Goal: Contribute content: Contribute content

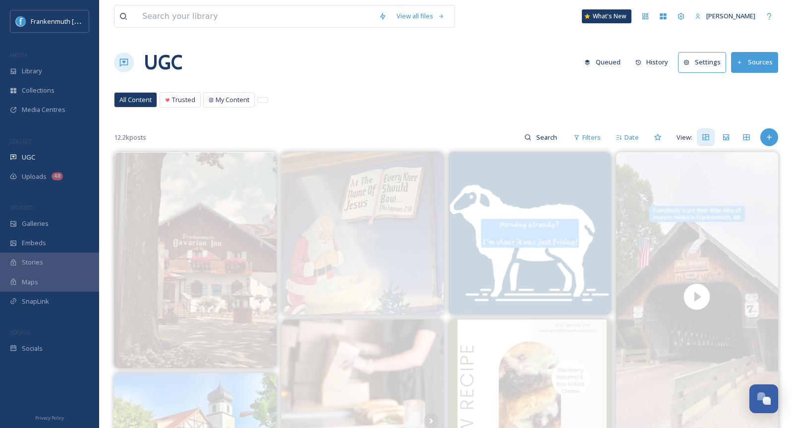
scroll to position [460, 0]
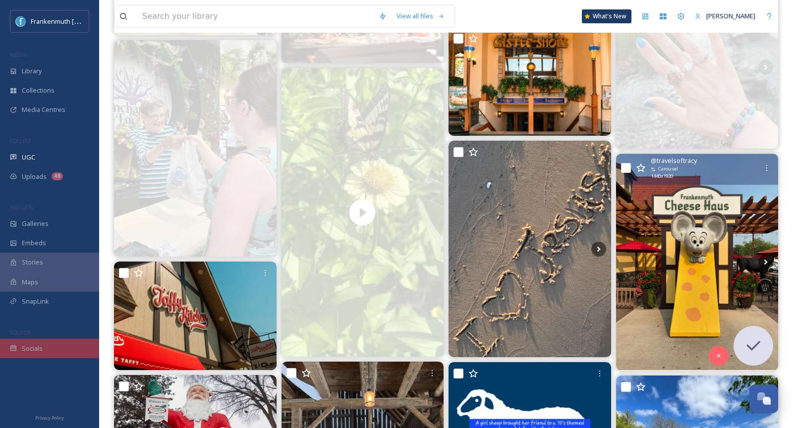
click at [56, 345] on div "Socials" at bounding box center [49, 348] width 99 height 19
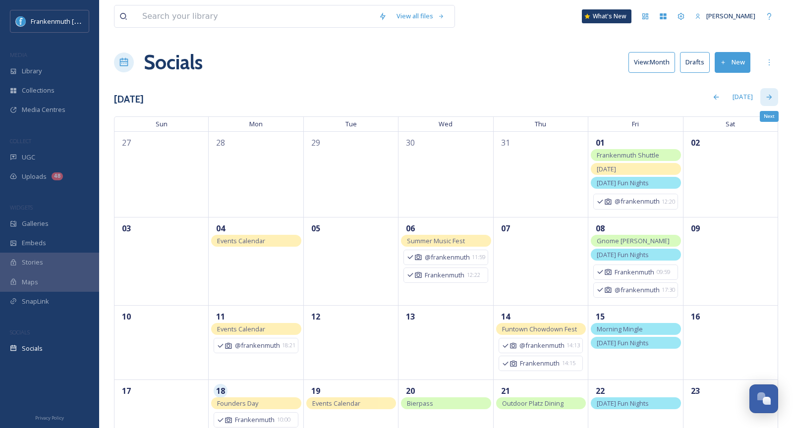
click at [767, 100] on div "Next" at bounding box center [770, 97] width 18 height 18
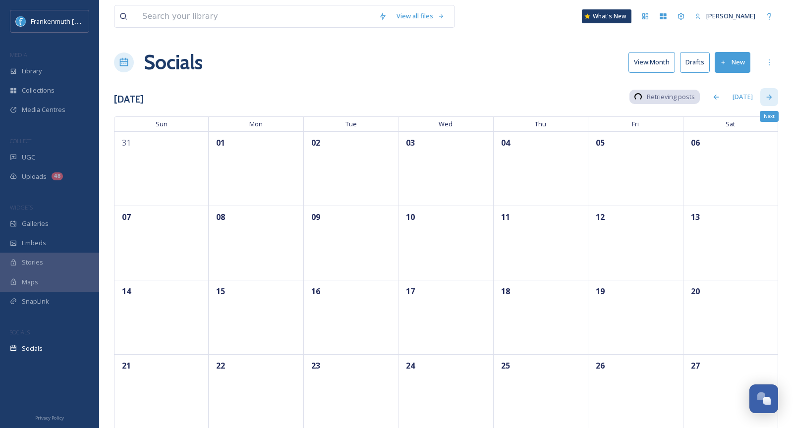
click at [767, 100] on div "Next" at bounding box center [770, 97] width 18 height 18
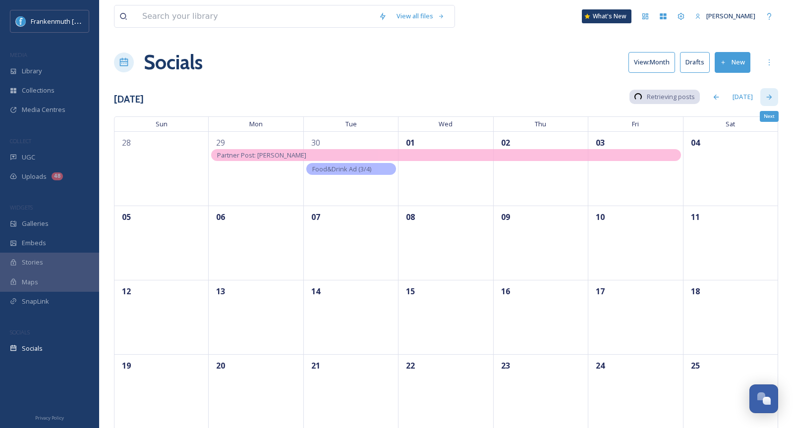
click at [767, 100] on div "Next" at bounding box center [770, 97] width 18 height 18
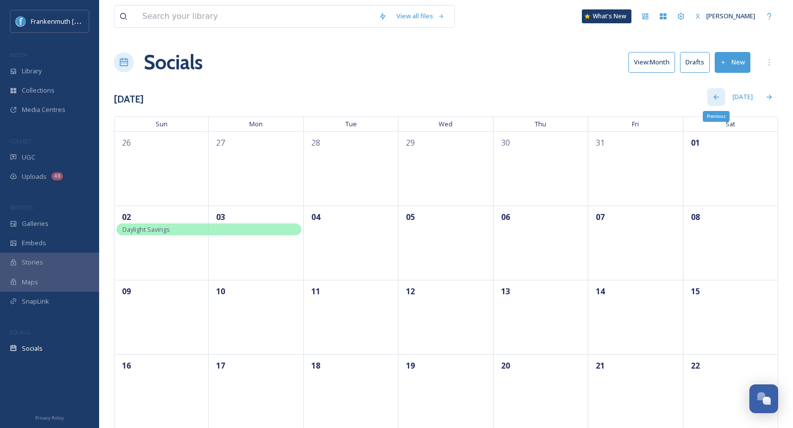
click at [721, 103] on div "Previous" at bounding box center [717, 97] width 18 height 18
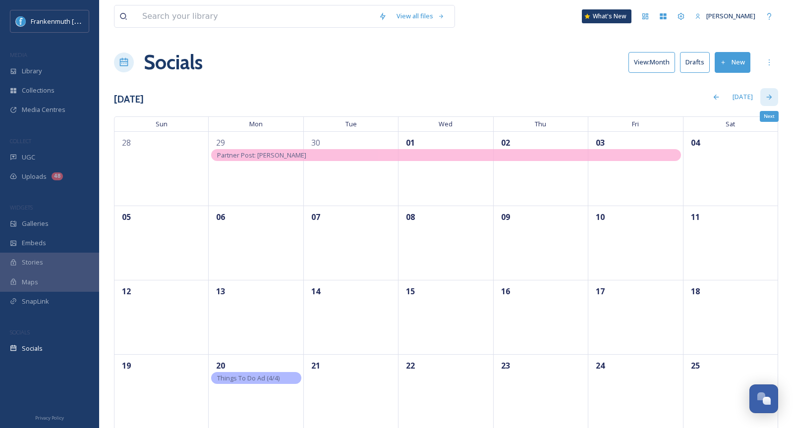
click at [762, 98] on div "Next" at bounding box center [770, 97] width 18 height 18
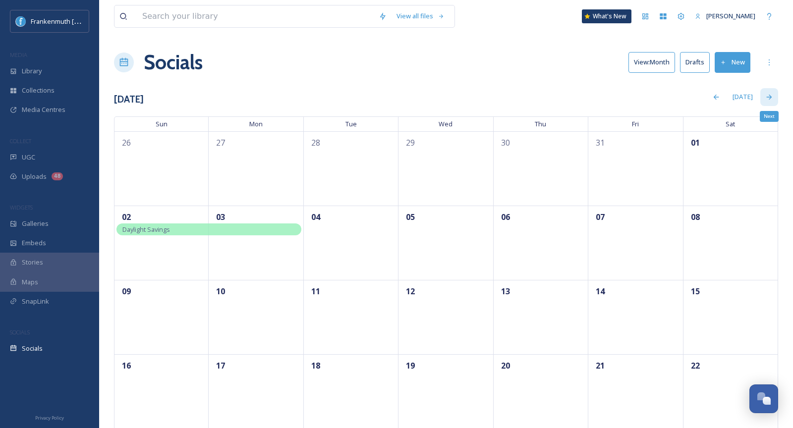
click at [762, 98] on div "Next" at bounding box center [770, 97] width 18 height 18
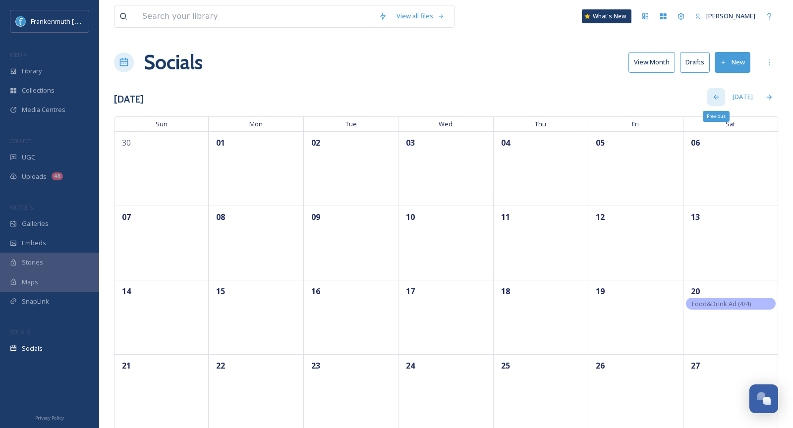
click at [719, 100] on icon at bounding box center [717, 97] width 8 height 8
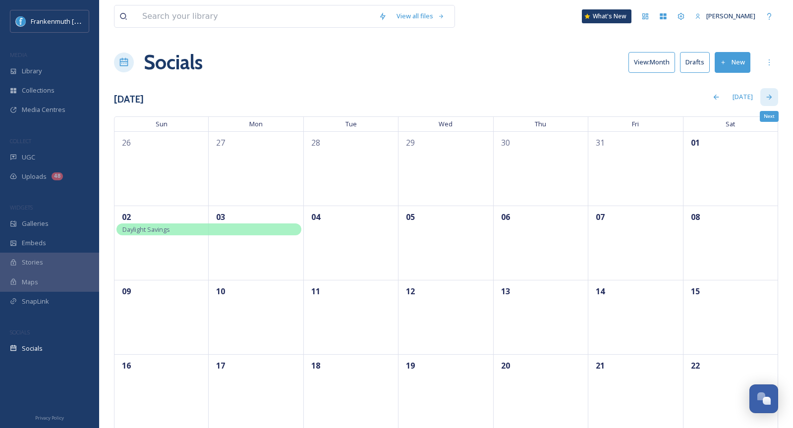
click at [765, 101] on div "Next" at bounding box center [770, 97] width 18 height 18
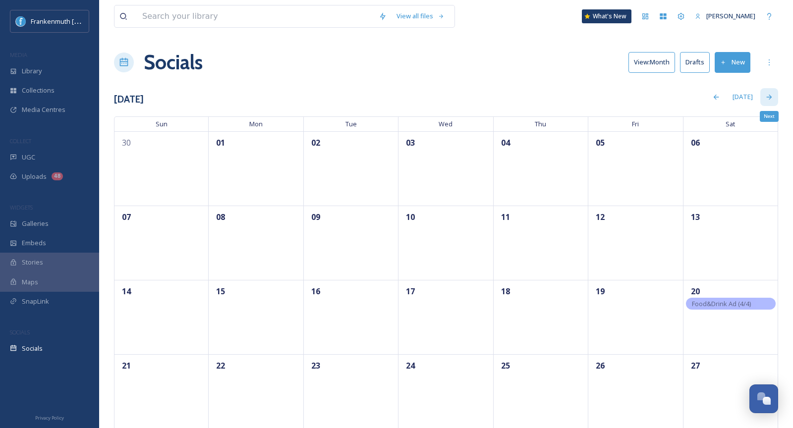
click at [765, 101] on div "Next" at bounding box center [770, 97] width 18 height 18
click at [774, 98] on div "Next" at bounding box center [770, 97] width 18 height 18
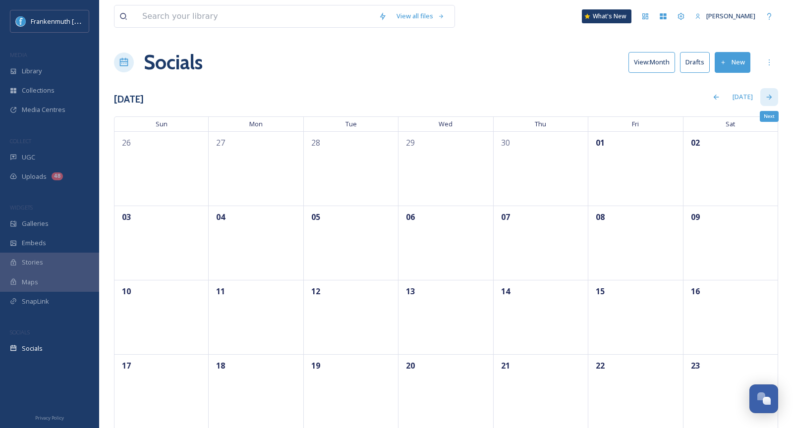
click at [774, 98] on div "Next" at bounding box center [770, 97] width 18 height 18
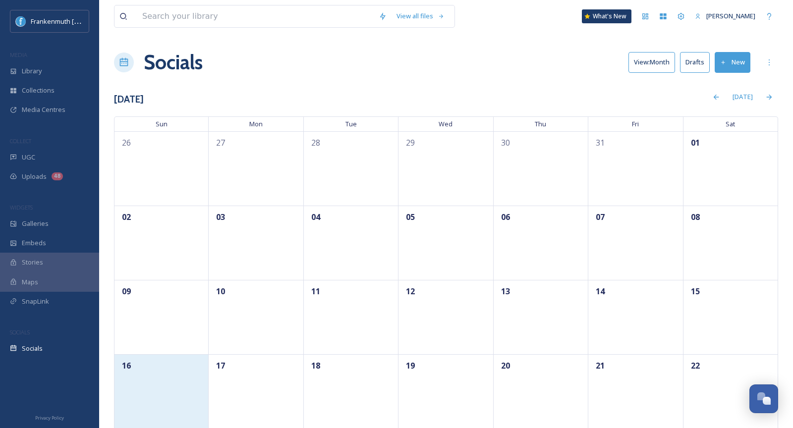
click at [155, 387] on div "16" at bounding box center [161, 392] width 95 height 74
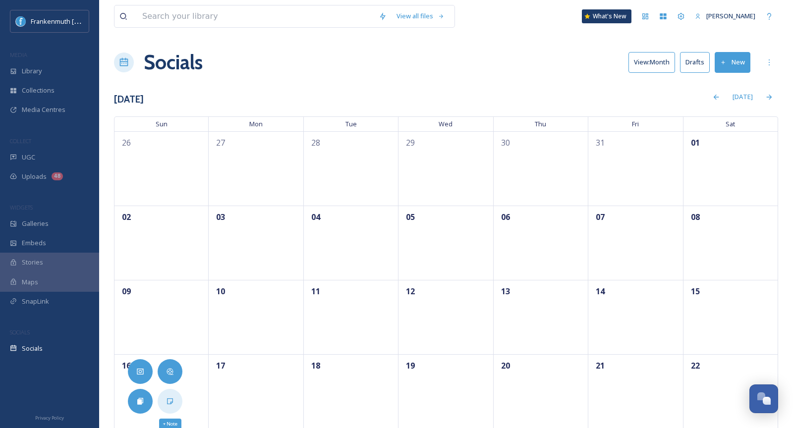
click at [170, 397] on div "+ Note" at bounding box center [170, 401] width 25 height 25
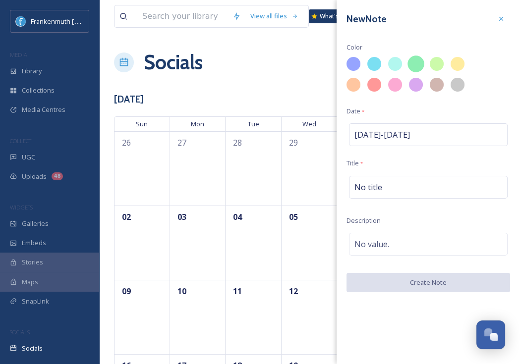
click at [422, 67] on div at bounding box center [416, 64] width 17 height 17
click at [388, 185] on div "No title" at bounding box center [428, 187] width 159 height 23
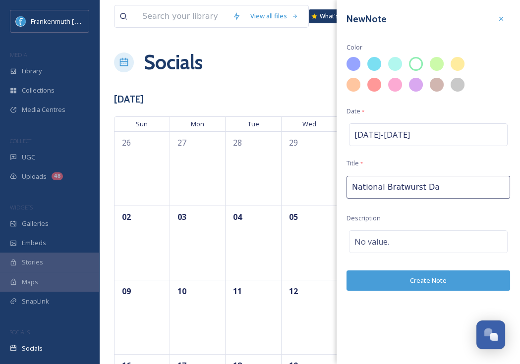
type input "[DATE]"
click at [432, 287] on button "Create Note" at bounding box center [429, 281] width 164 height 20
